Goal: Task Accomplishment & Management: Manage account settings

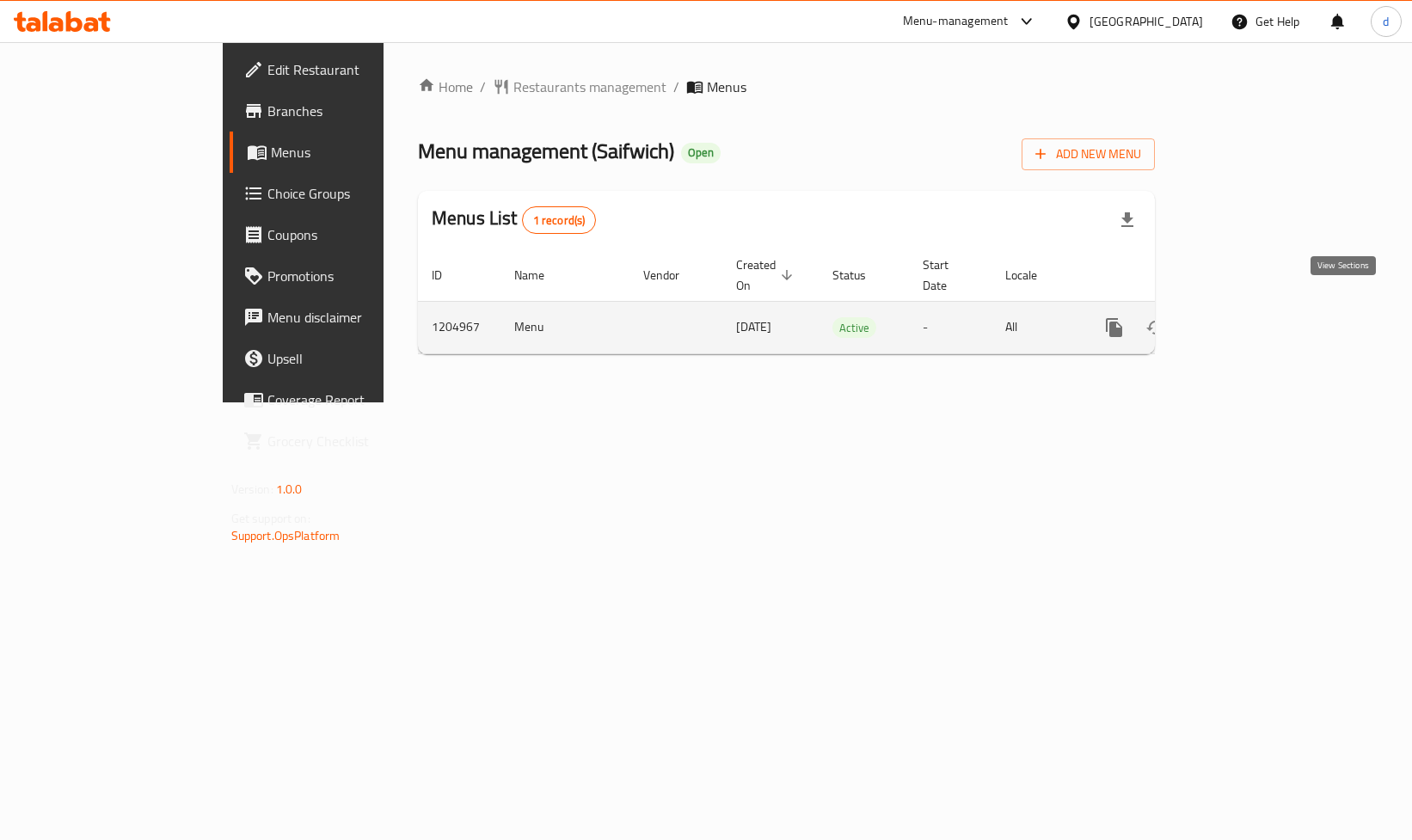
click at [1259, 319] on link "enhanced table" at bounding box center [1238, 327] width 41 height 41
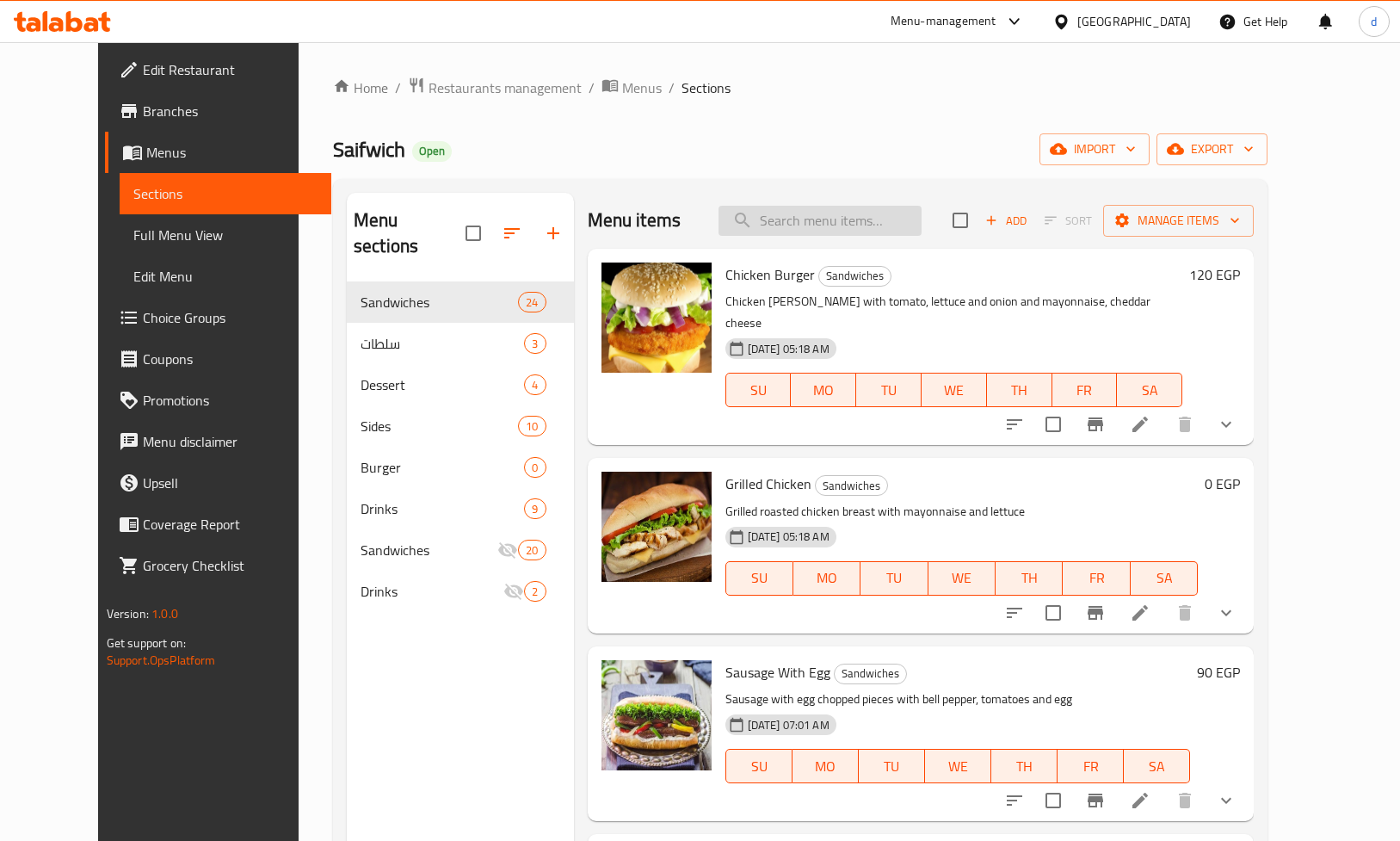
click at [869, 226] on input "search" at bounding box center [820, 221] width 203 height 31
paste input "سجق بلدي"
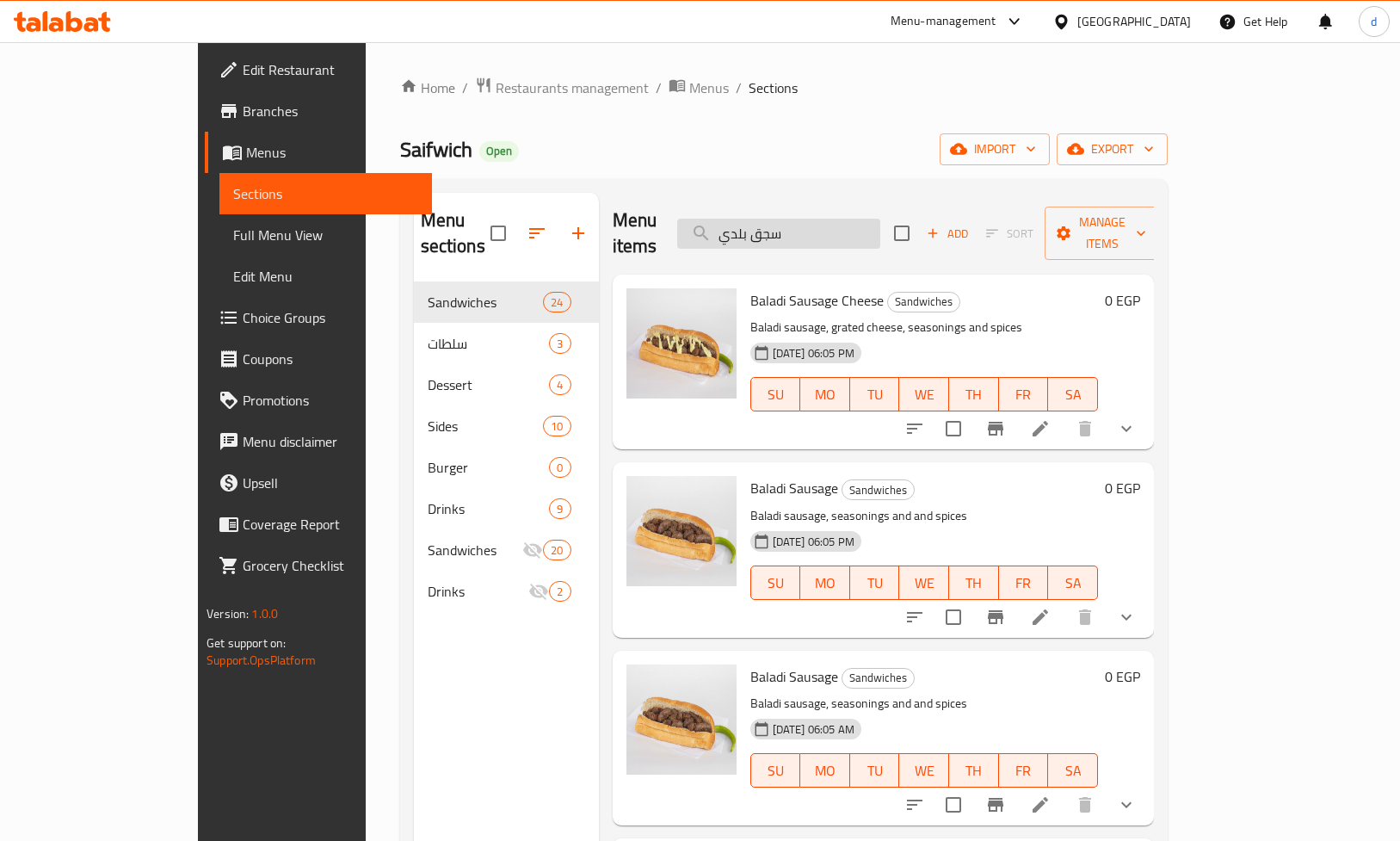
click at [820, 231] on input "سجق بلدي" at bounding box center [779, 234] width 203 height 31
paste input "Baladi sausage, seasonings and and spices"
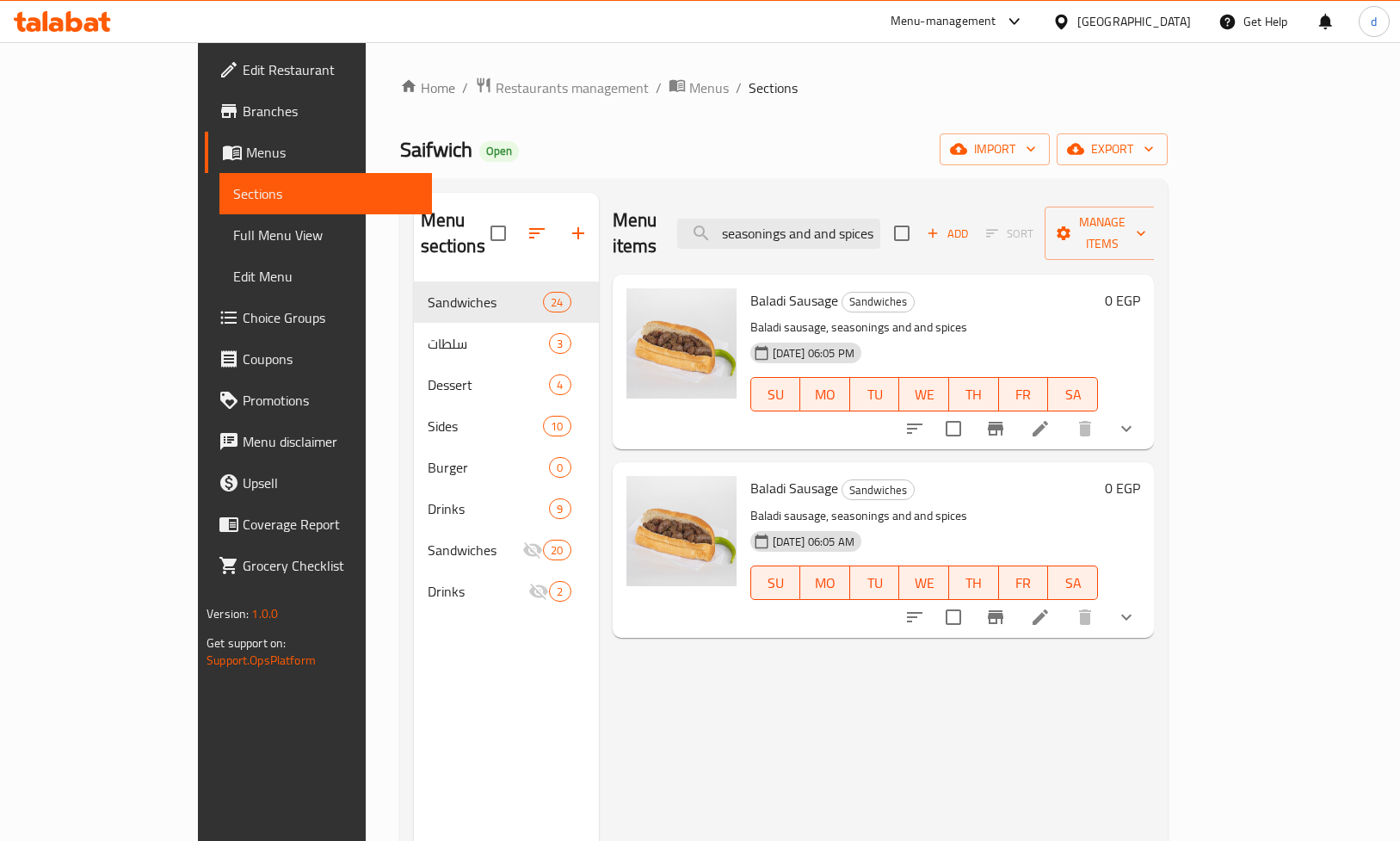
type input "Baladi sausage, seasonings and and spices"
click at [1037, 317] on p "Baladi sausage, seasonings and and spices" at bounding box center [924, 327] width 347 height 22
click at [662, 372] on img at bounding box center [680, 343] width 110 height 110
click at [242, 314] on span "Choice Groups" at bounding box center [330, 318] width 176 height 21
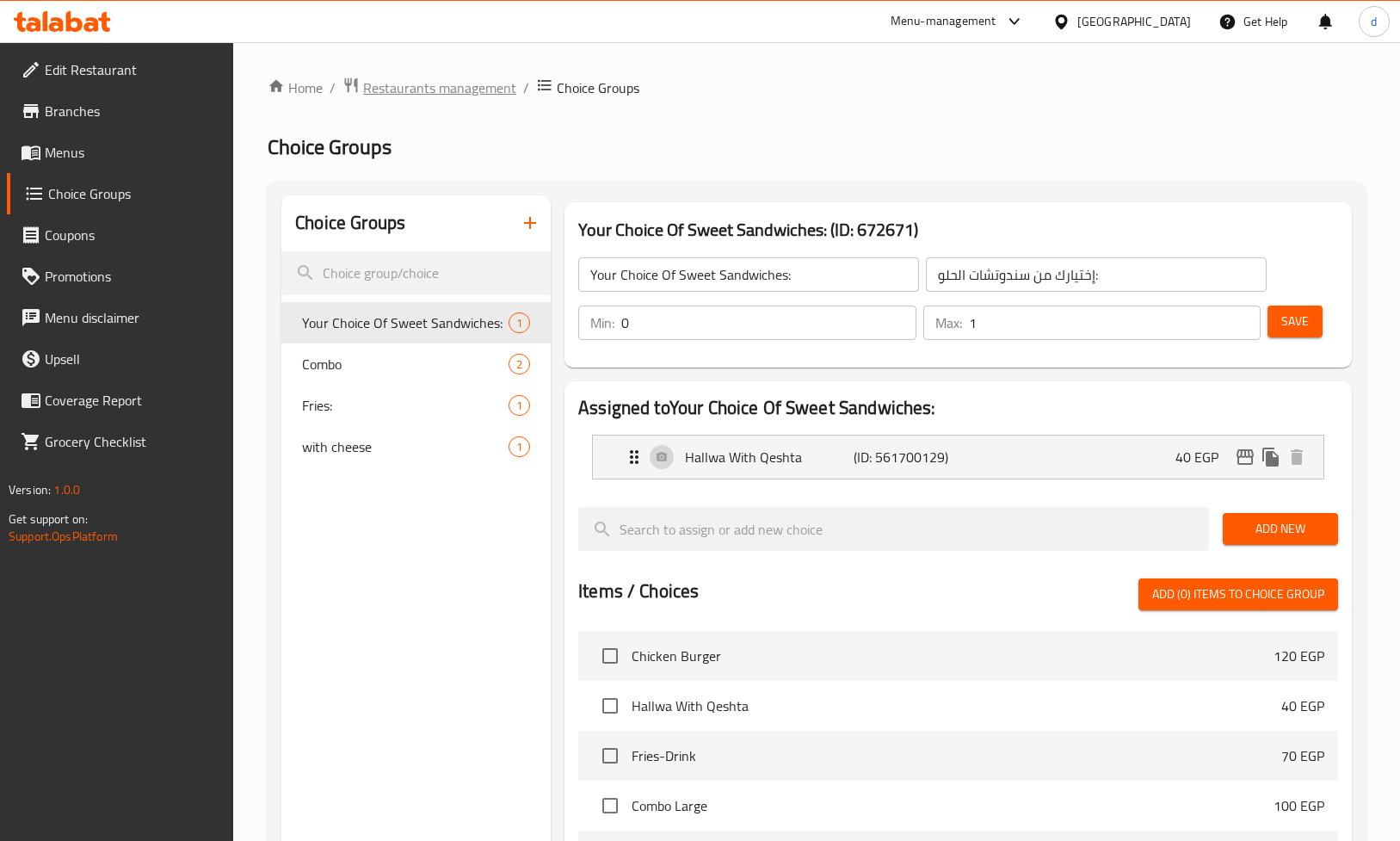
click at [405, 89] on span "Restaurants management" at bounding box center [440, 88] width 153 height 21
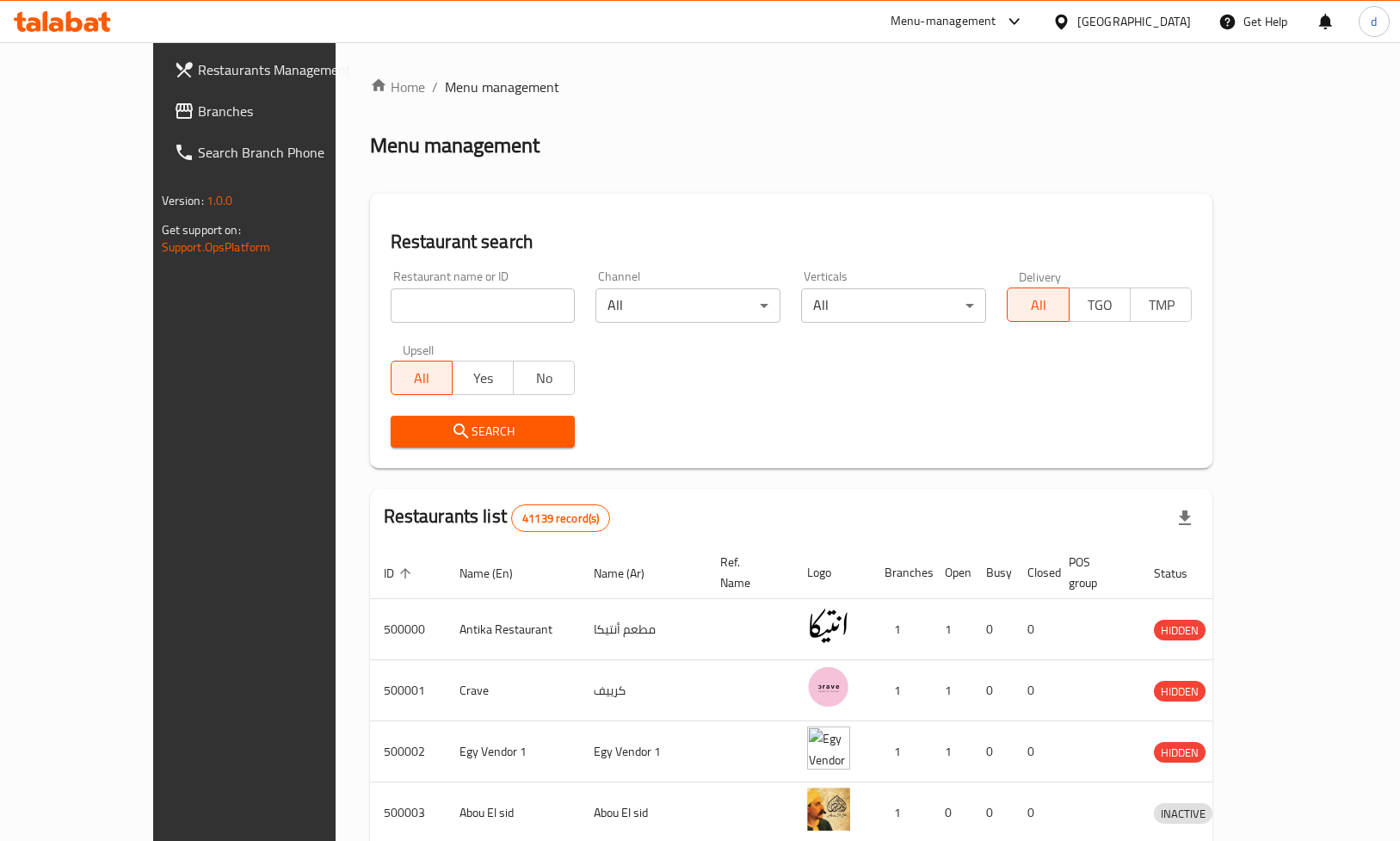
click at [198, 118] on span "Branches" at bounding box center [285, 111] width 176 height 21
